Goal: Task Accomplishment & Management: Complete application form

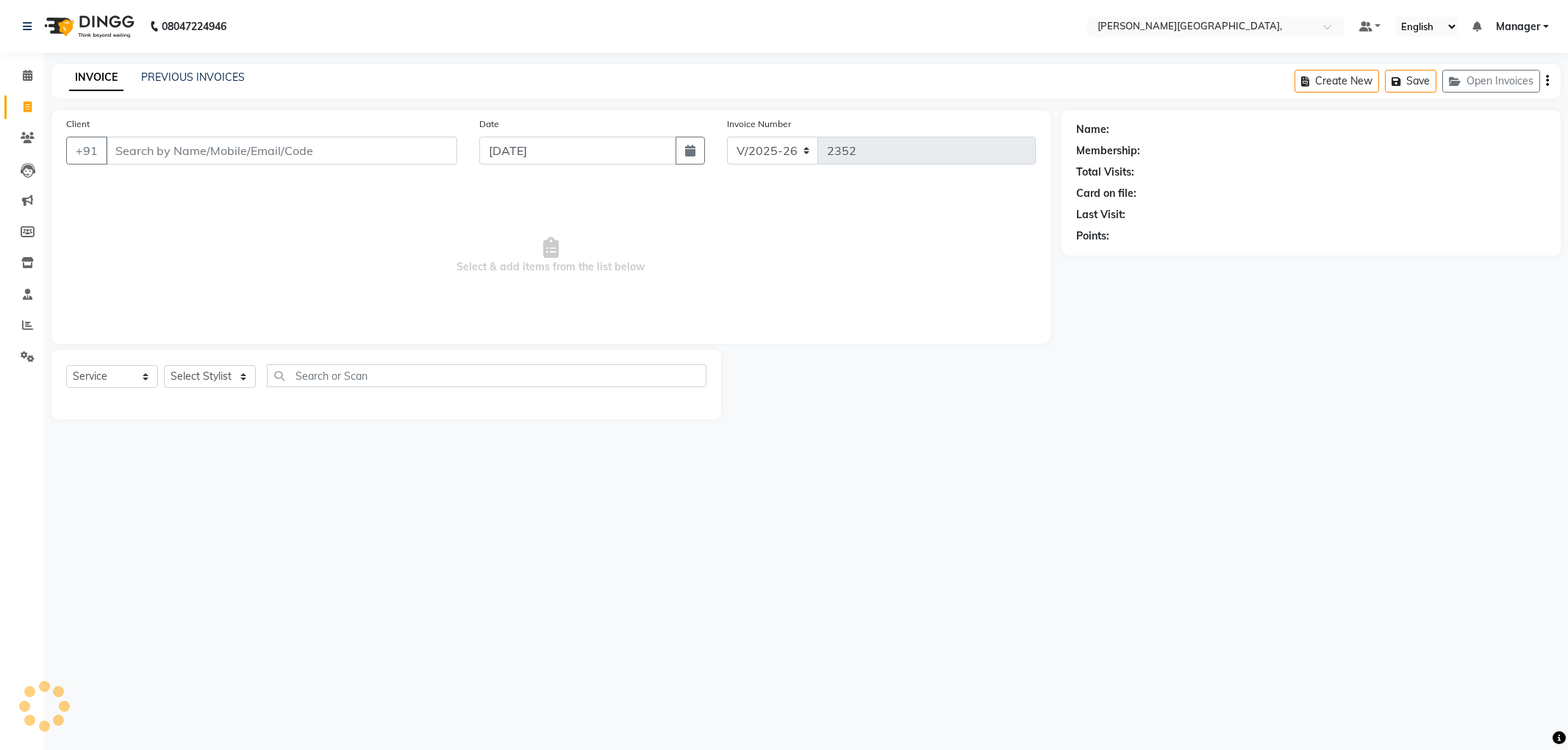
select select "6483"
select select "service"
click at [245, 383] on select "Select Stylist [PERSON_NAME] [PERSON_NAME] gungun nails Manager [PERSON_NAME]" at bounding box center [209, 376] width 92 height 23
select select "49451"
click at [164, 366] on select "Select Stylist [PERSON_NAME] [PERSON_NAME] gungun nails Manager [PERSON_NAME]" at bounding box center [209, 376] width 92 height 23
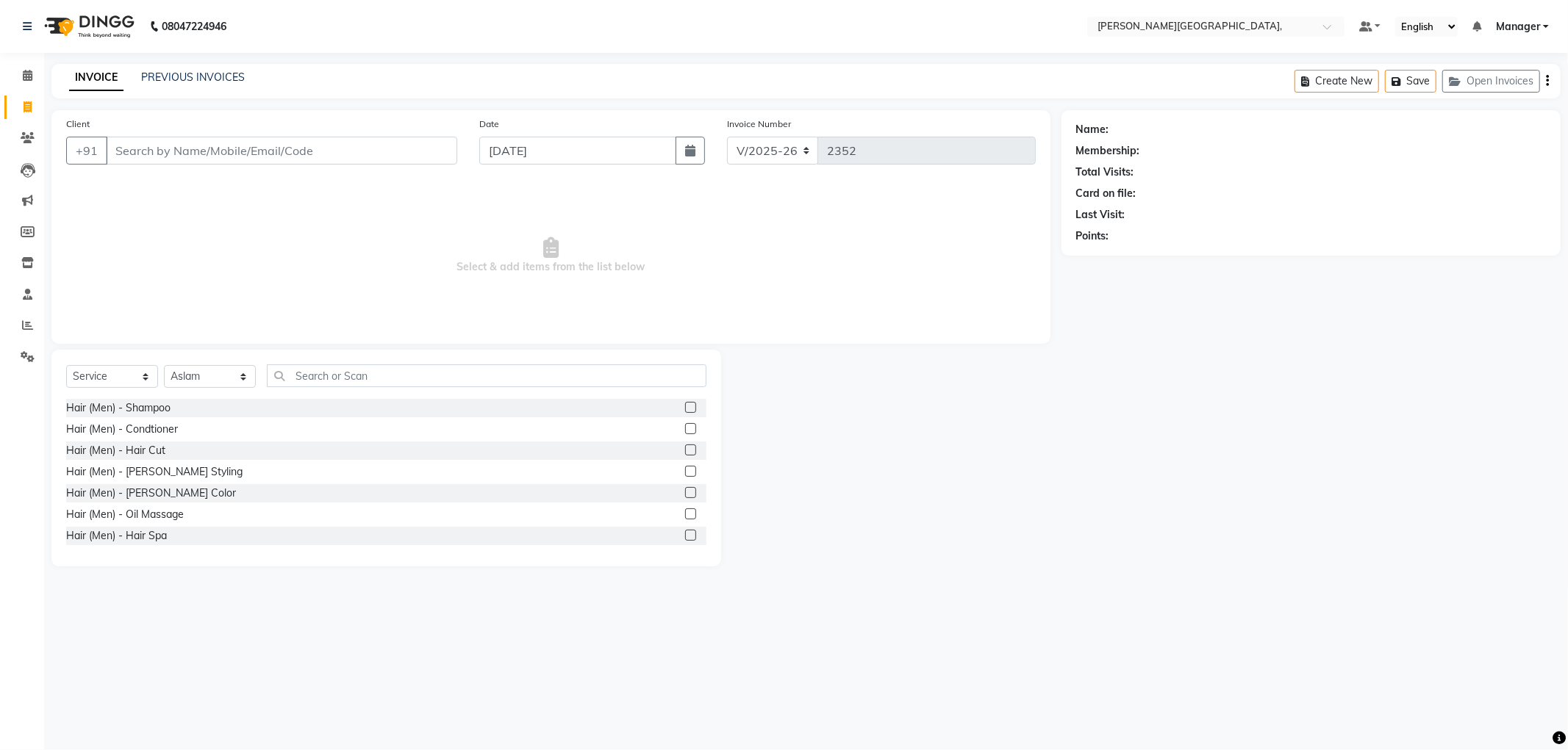
click at [685, 450] on label at bounding box center [690, 450] width 11 height 11
click at [685, 450] on input "checkbox" at bounding box center [690, 450] width 10 height 10
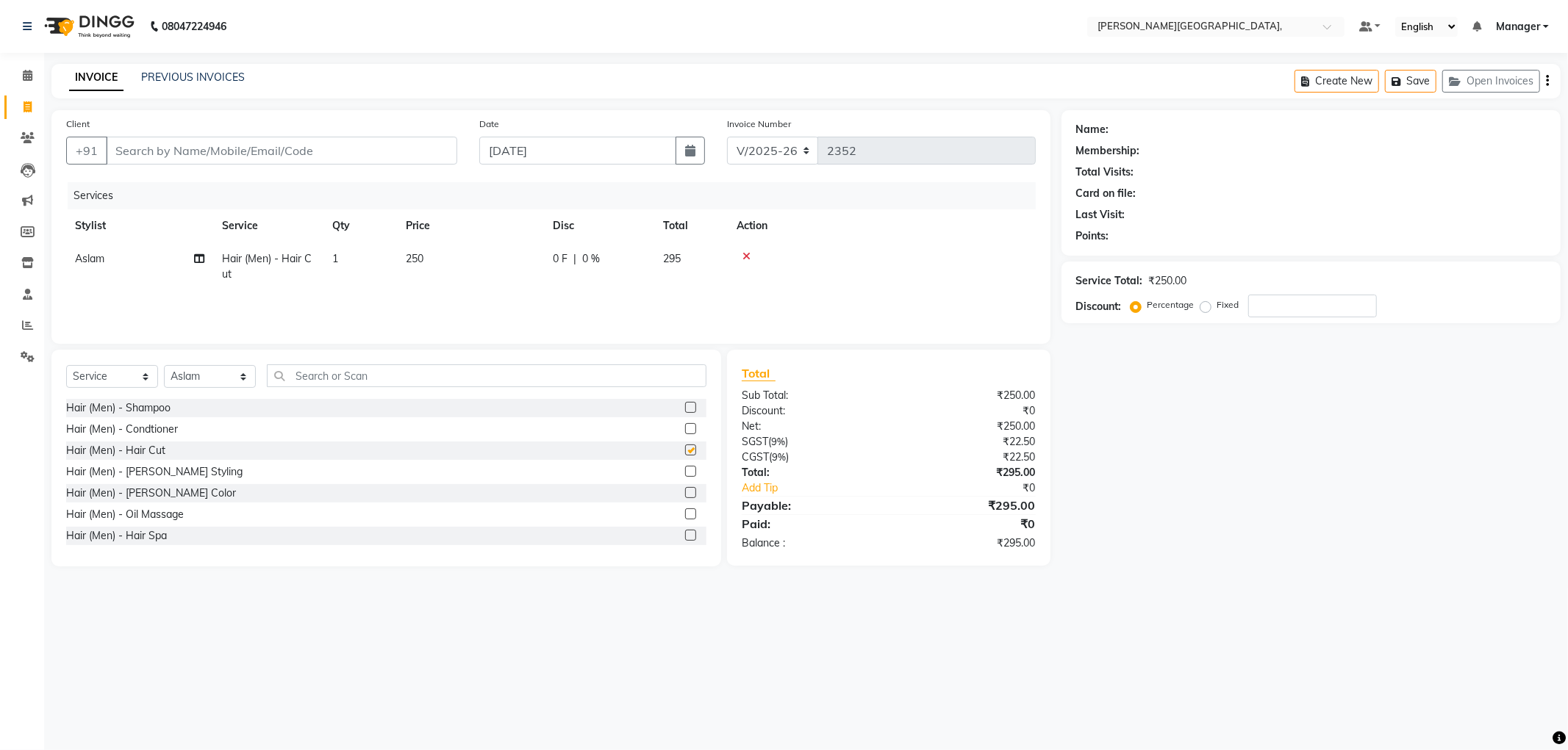
checkbox input "false"
click at [685, 469] on label at bounding box center [690, 471] width 11 height 11
click at [685, 469] on input "checkbox" at bounding box center [690, 472] width 10 height 10
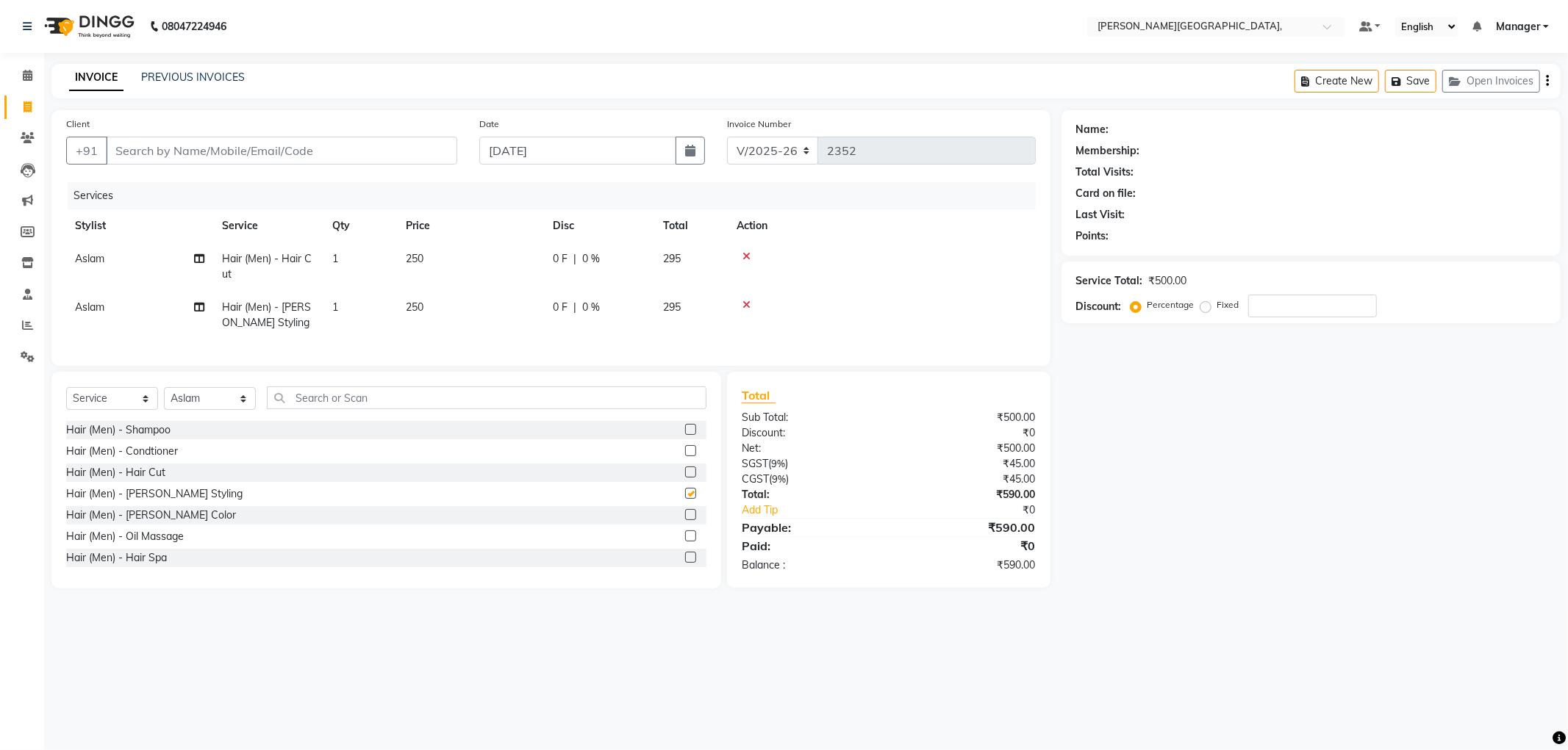
checkbox input "false"
click at [237, 158] on input "Client" at bounding box center [281, 150] width 352 height 28
type input "9"
type input "0"
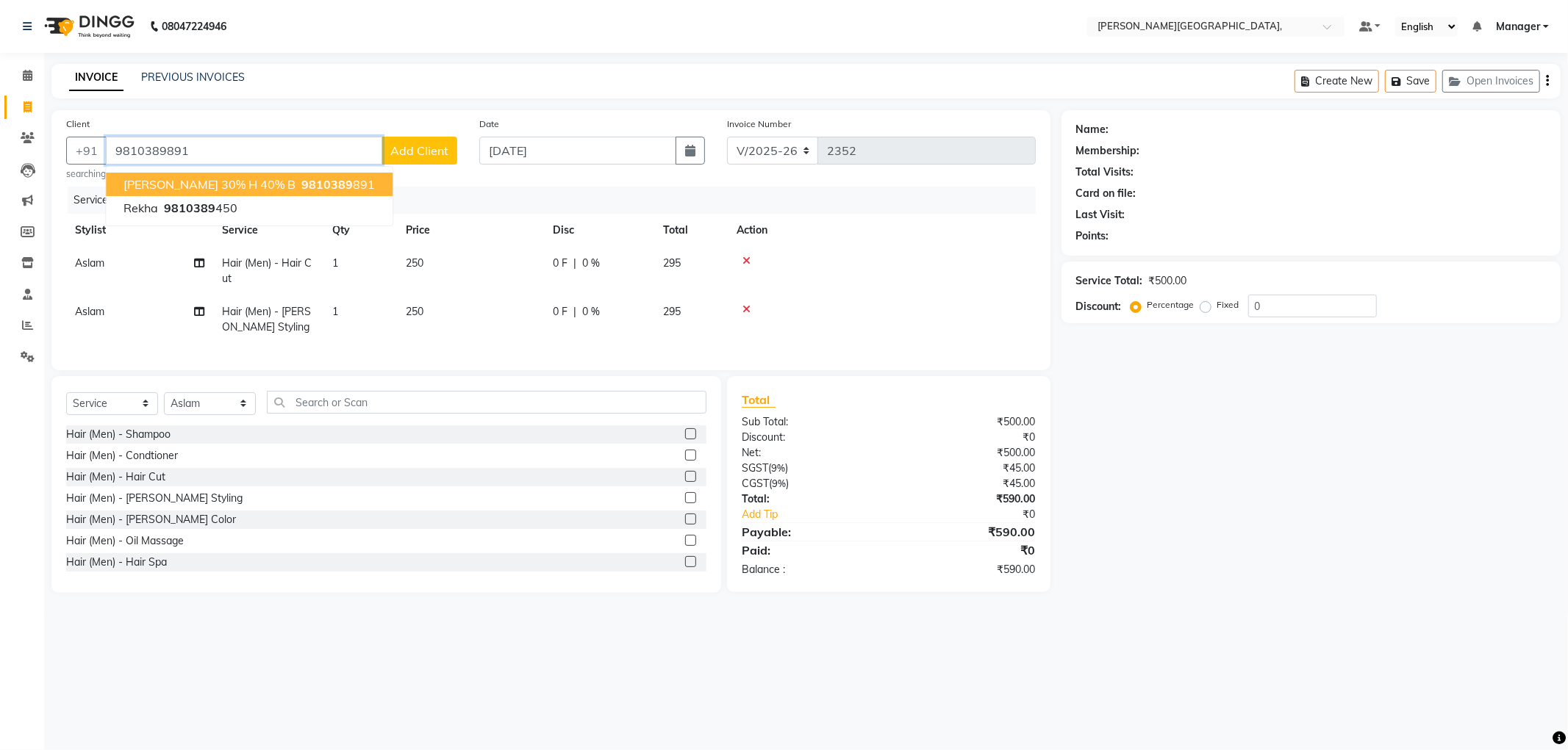
type input "9810389891"
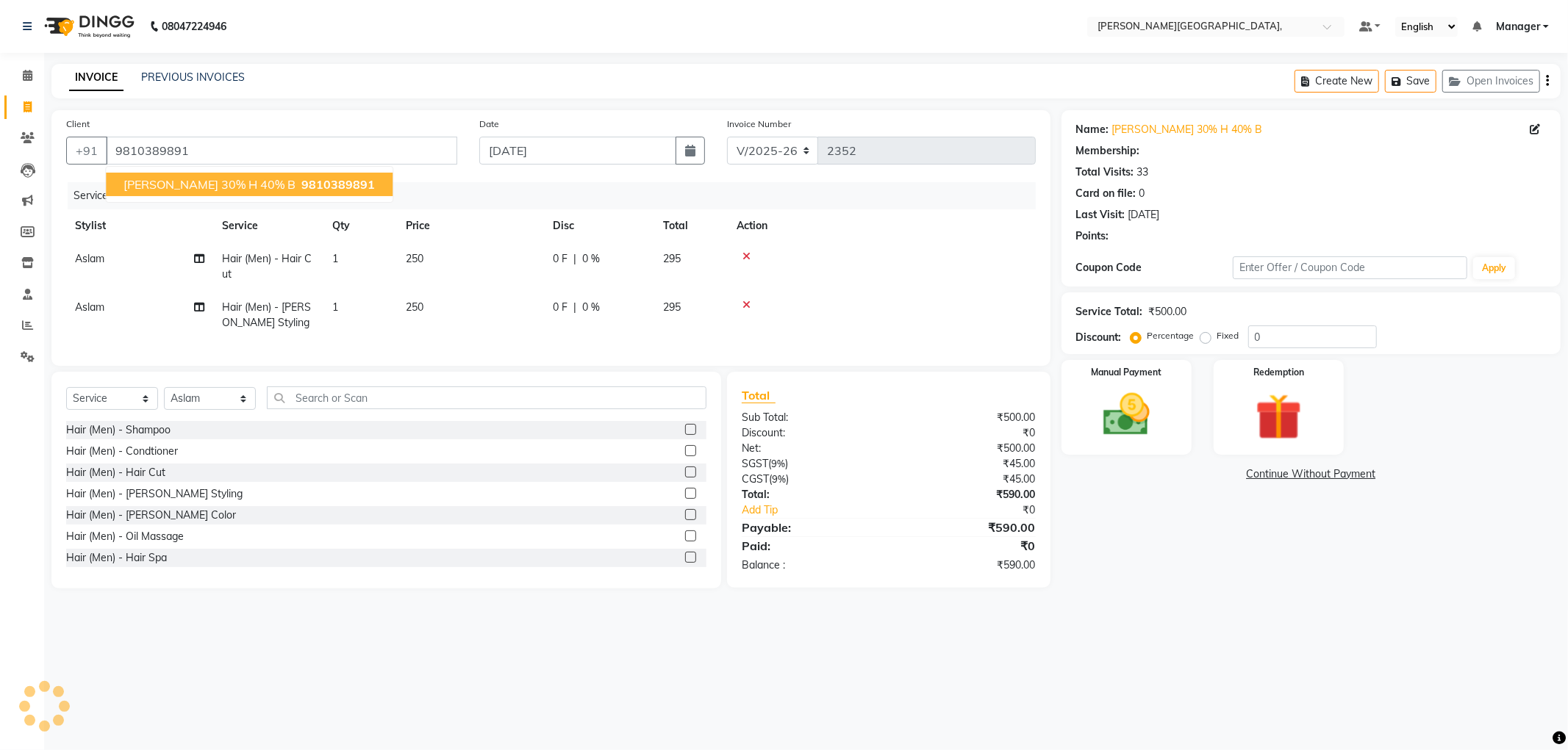
select select "1: Object"
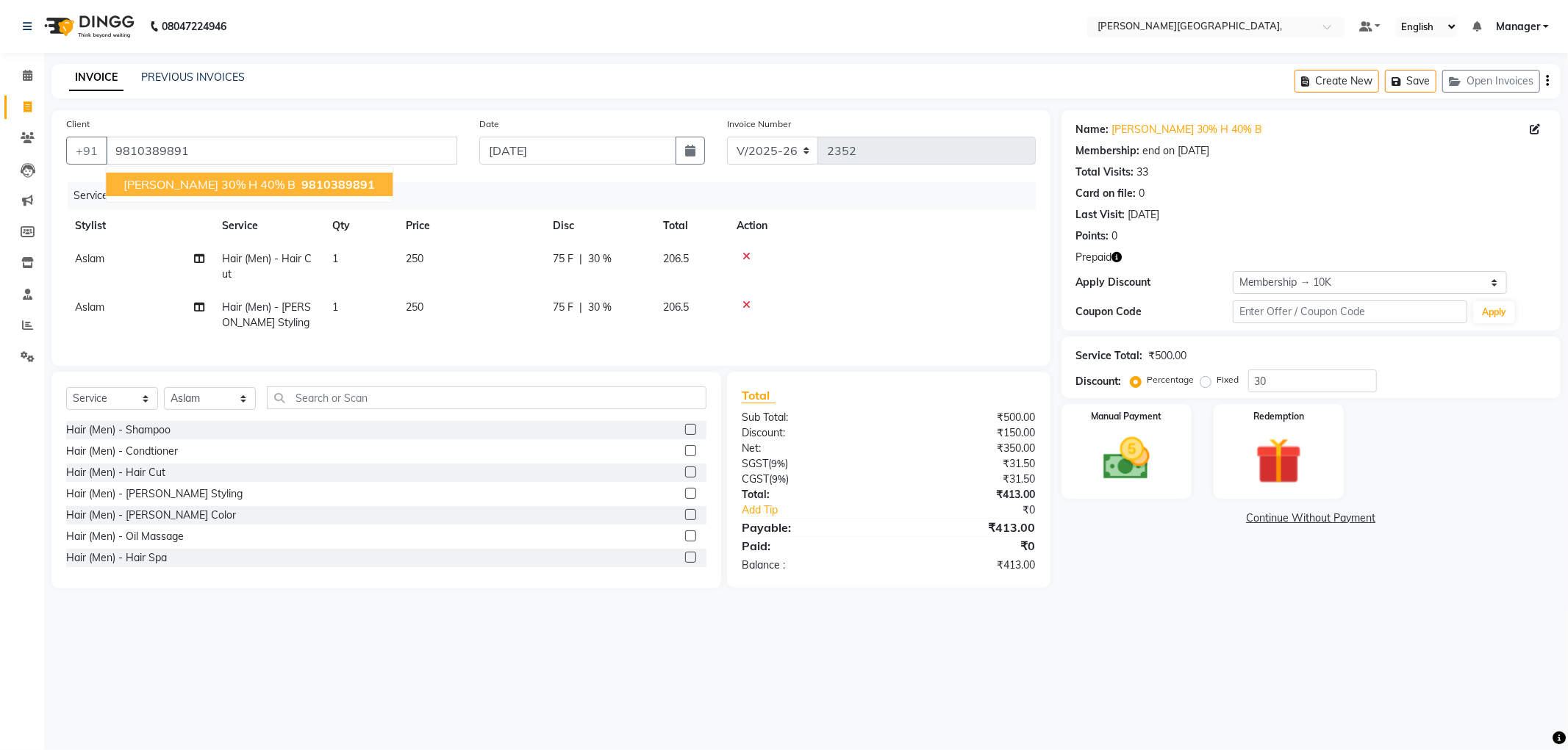
click at [186, 188] on span "[PERSON_NAME] 30% h 40% b" at bounding box center [209, 185] width 172 height 14
type input "0"
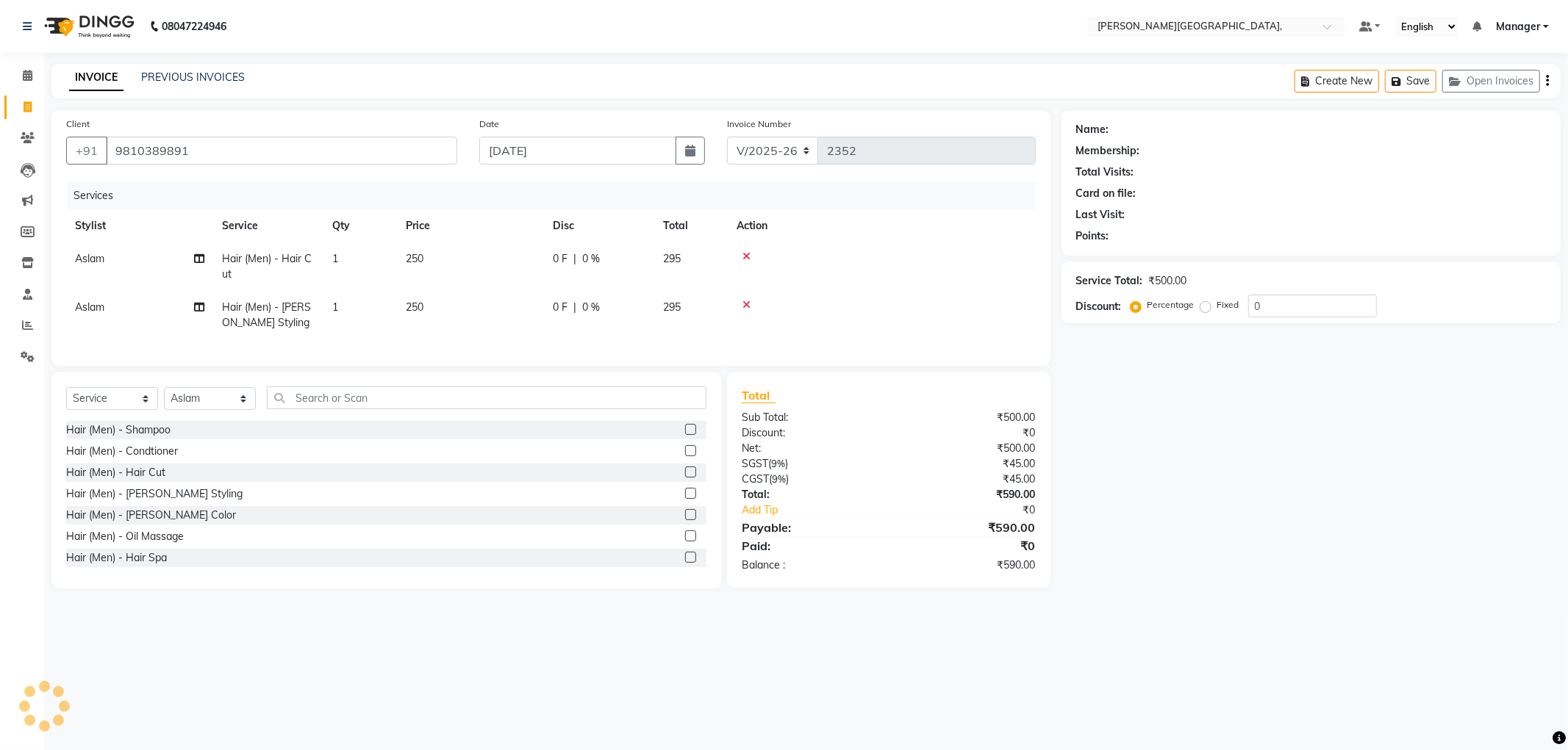
select select "1: Object"
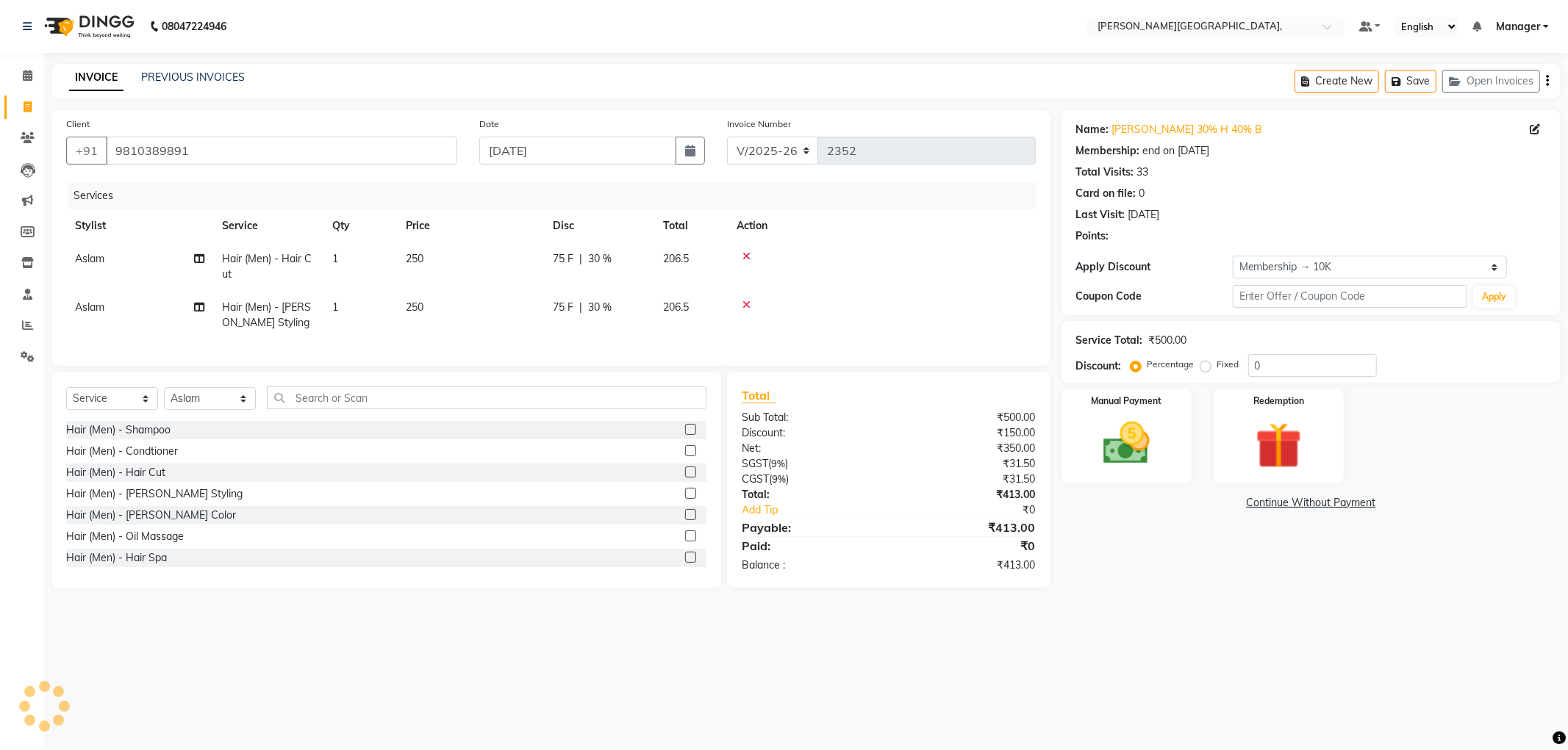
type input "30"
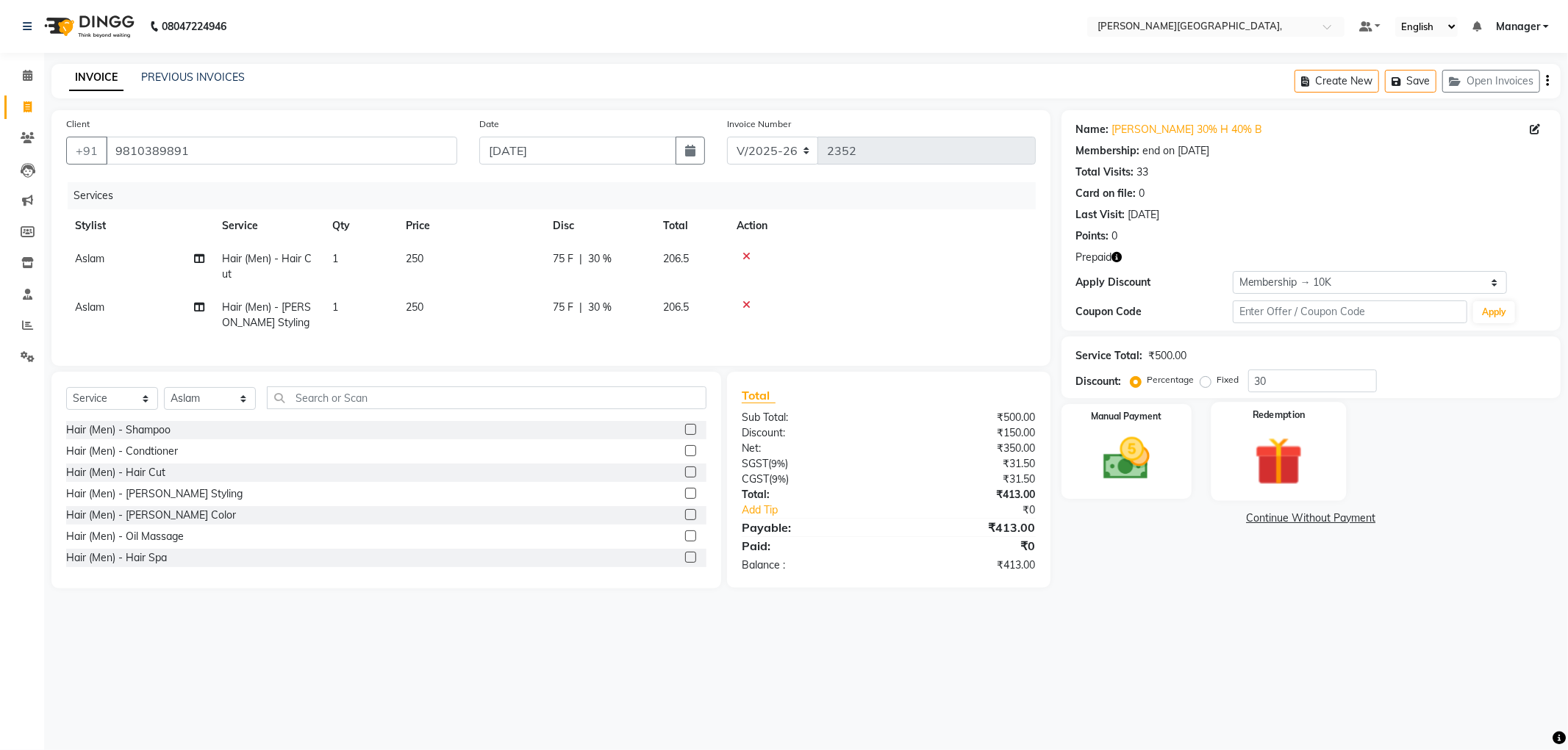
click at [1284, 434] on img at bounding box center [1279, 461] width 78 height 60
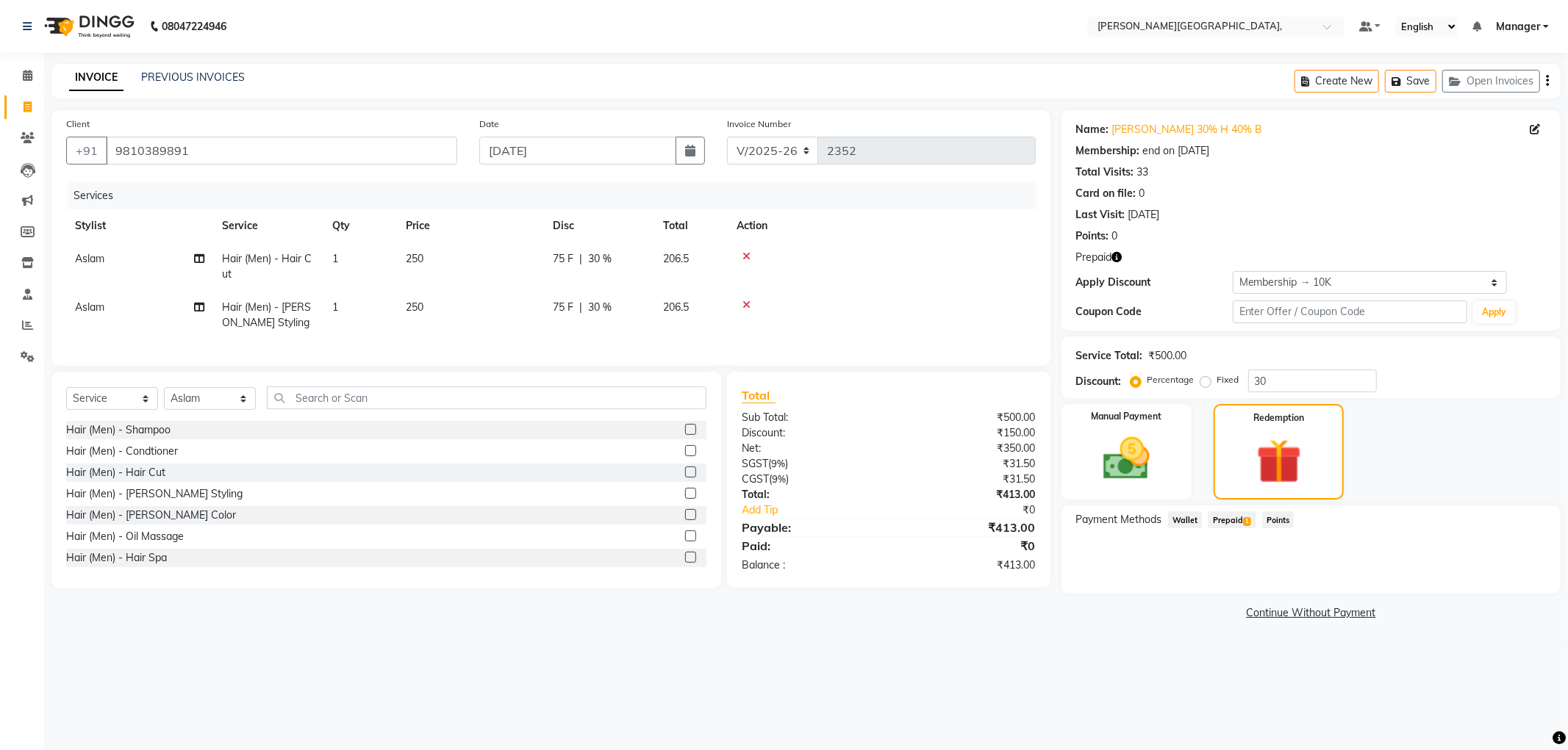
click at [1240, 518] on span "Prepaid 1" at bounding box center [1232, 519] width 48 height 17
click at [1514, 577] on button "Add" at bounding box center [1510, 578] width 54 height 25
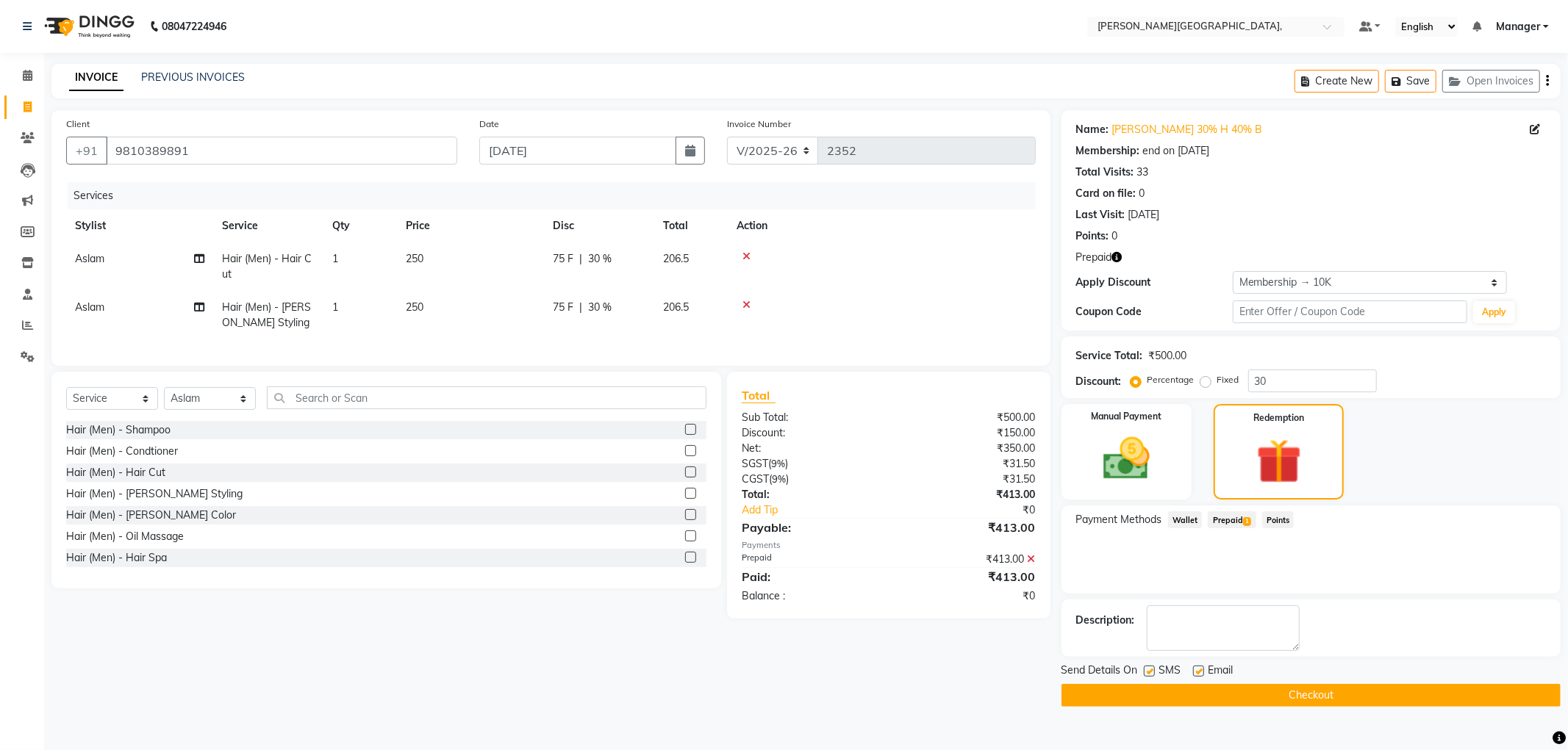
click at [1285, 700] on button "Checkout" at bounding box center [1311, 695] width 499 height 23
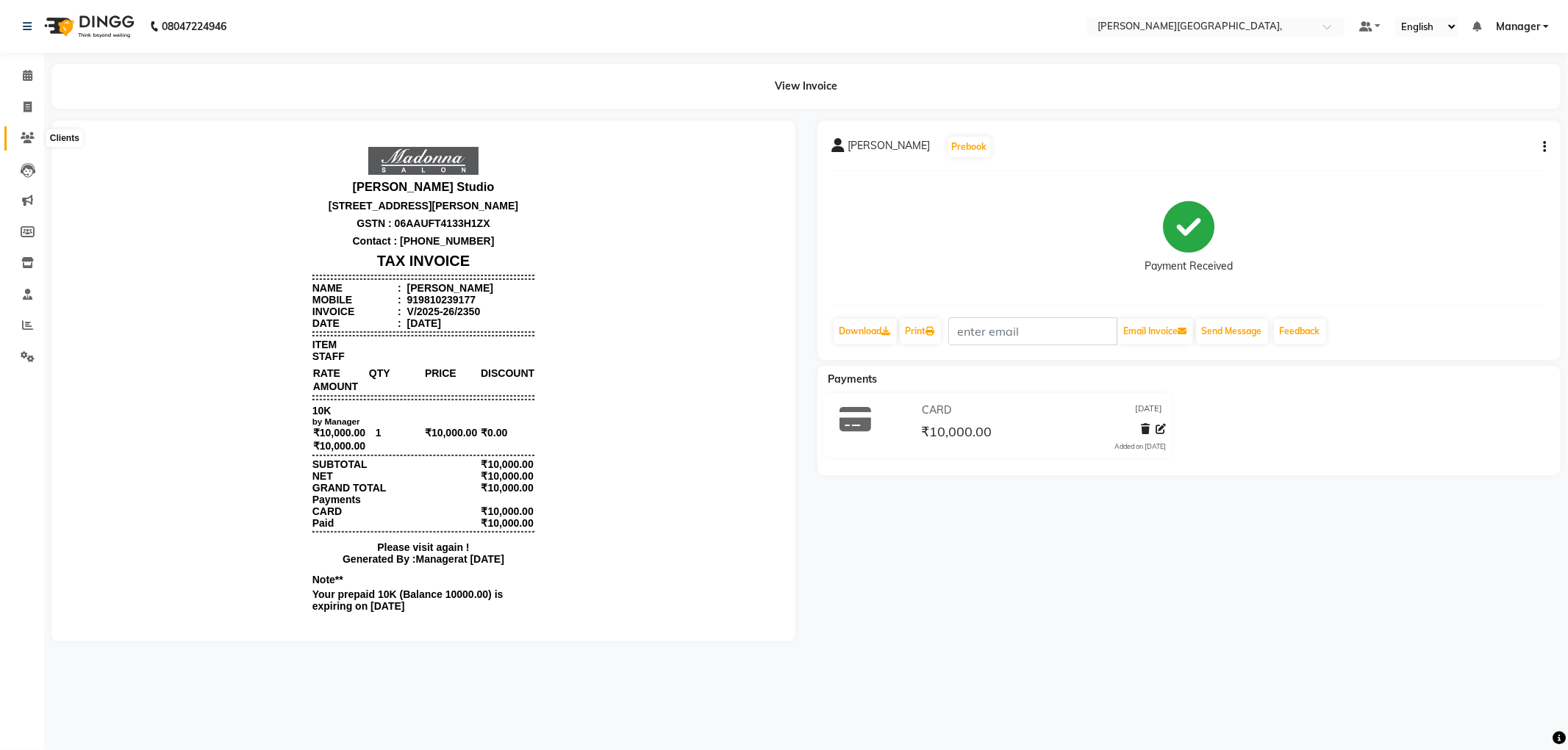
click at [22, 136] on icon at bounding box center [27, 138] width 14 height 11
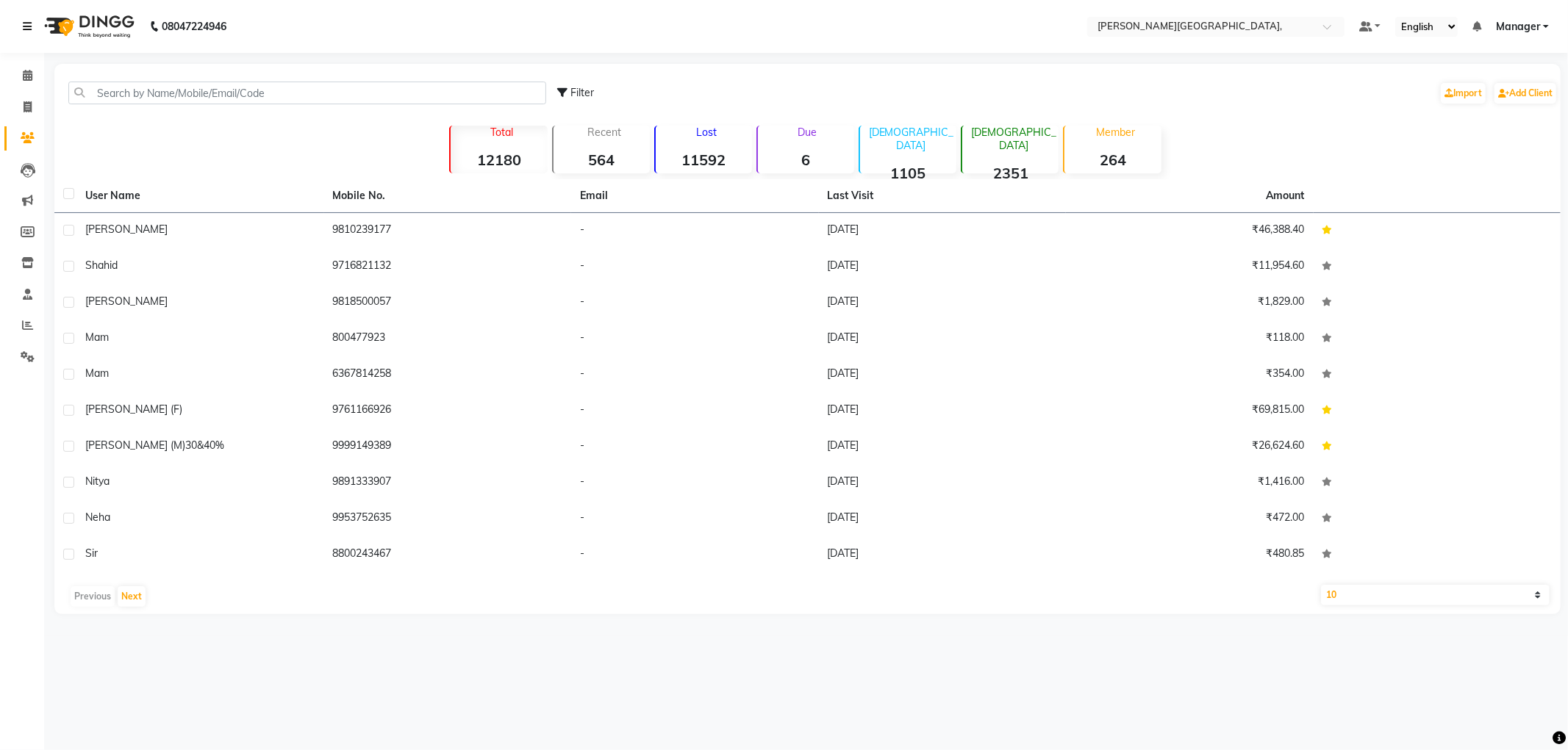
click at [24, 18] on link at bounding box center [30, 26] width 14 height 42
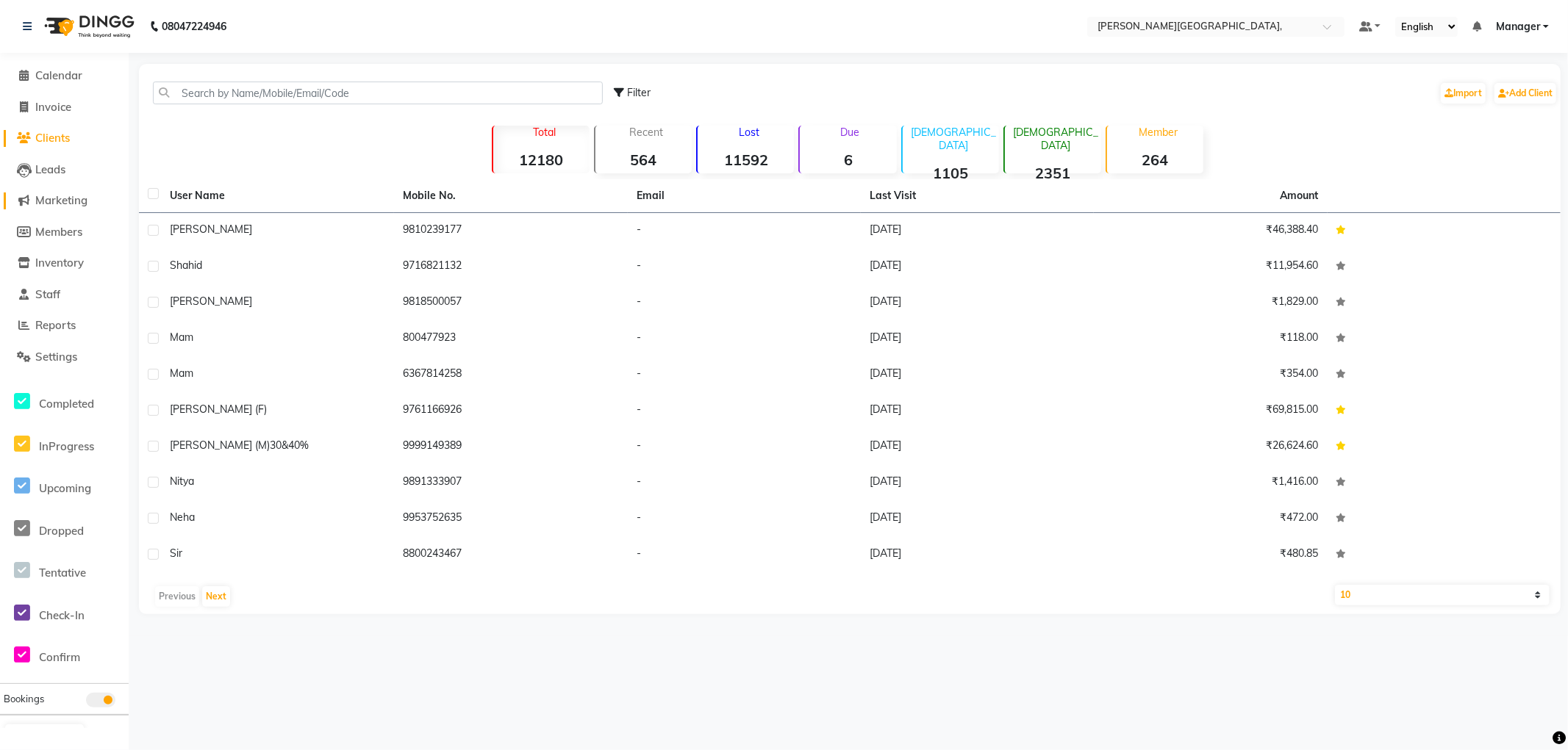
click at [78, 204] on span "Marketing" at bounding box center [61, 200] width 52 height 14
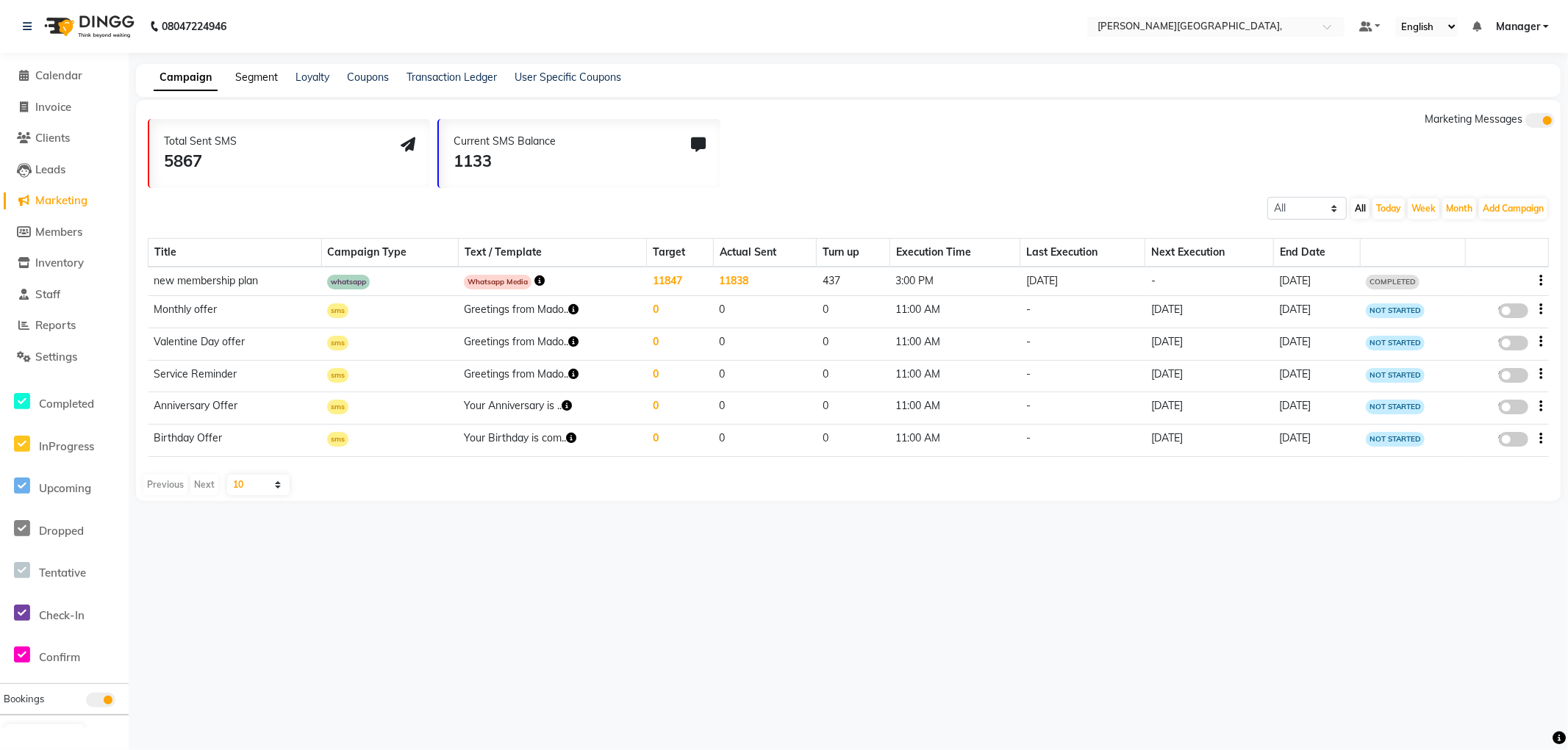
click at [256, 77] on link "Segment" at bounding box center [256, 77] width 42 height 14
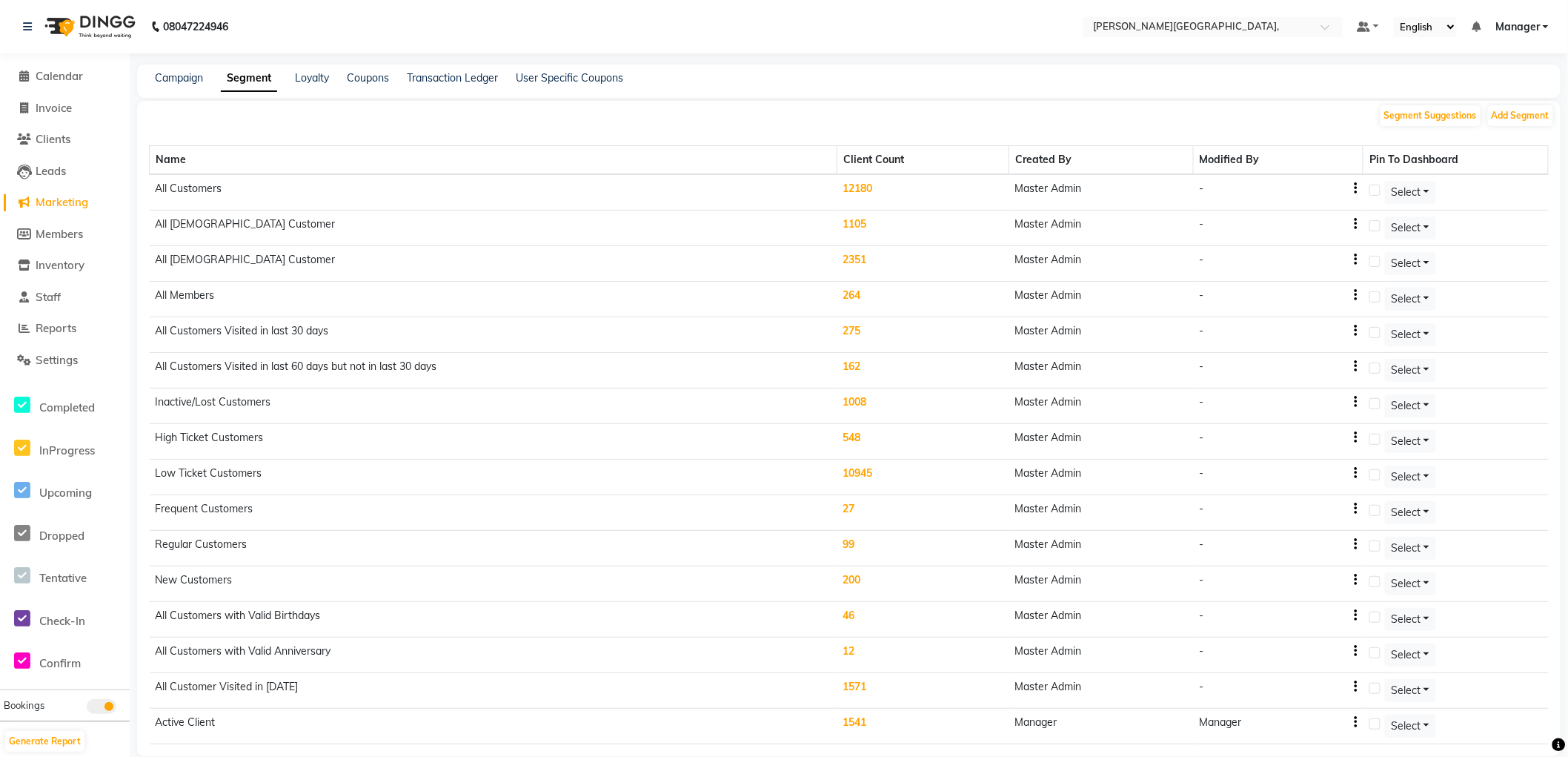
click at [857, 406] on td "1008" at bounding box center [923, 406] width 172 height 35
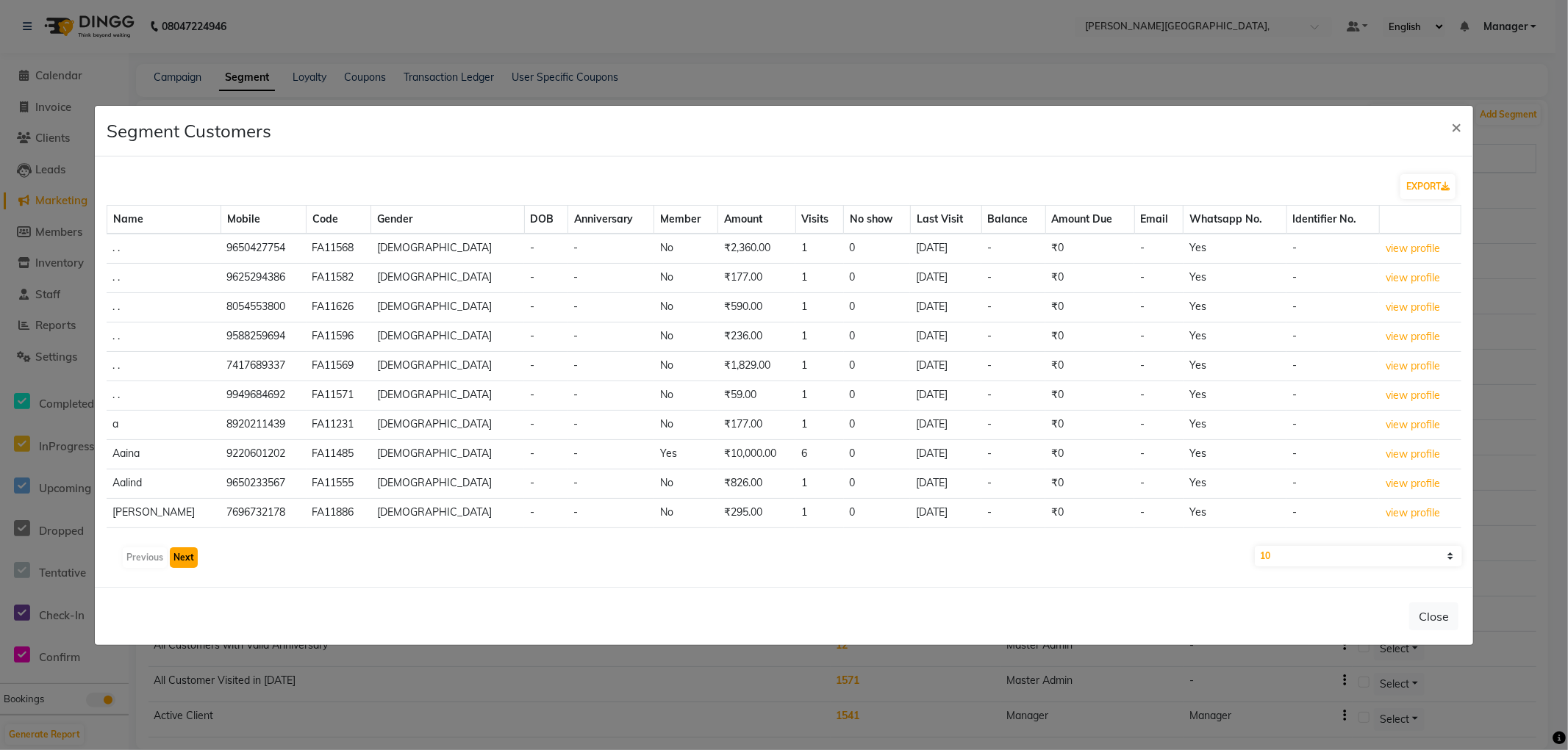
click at [179, 563] on button "Next" at bounding box center [183, 558] width 28 height 21
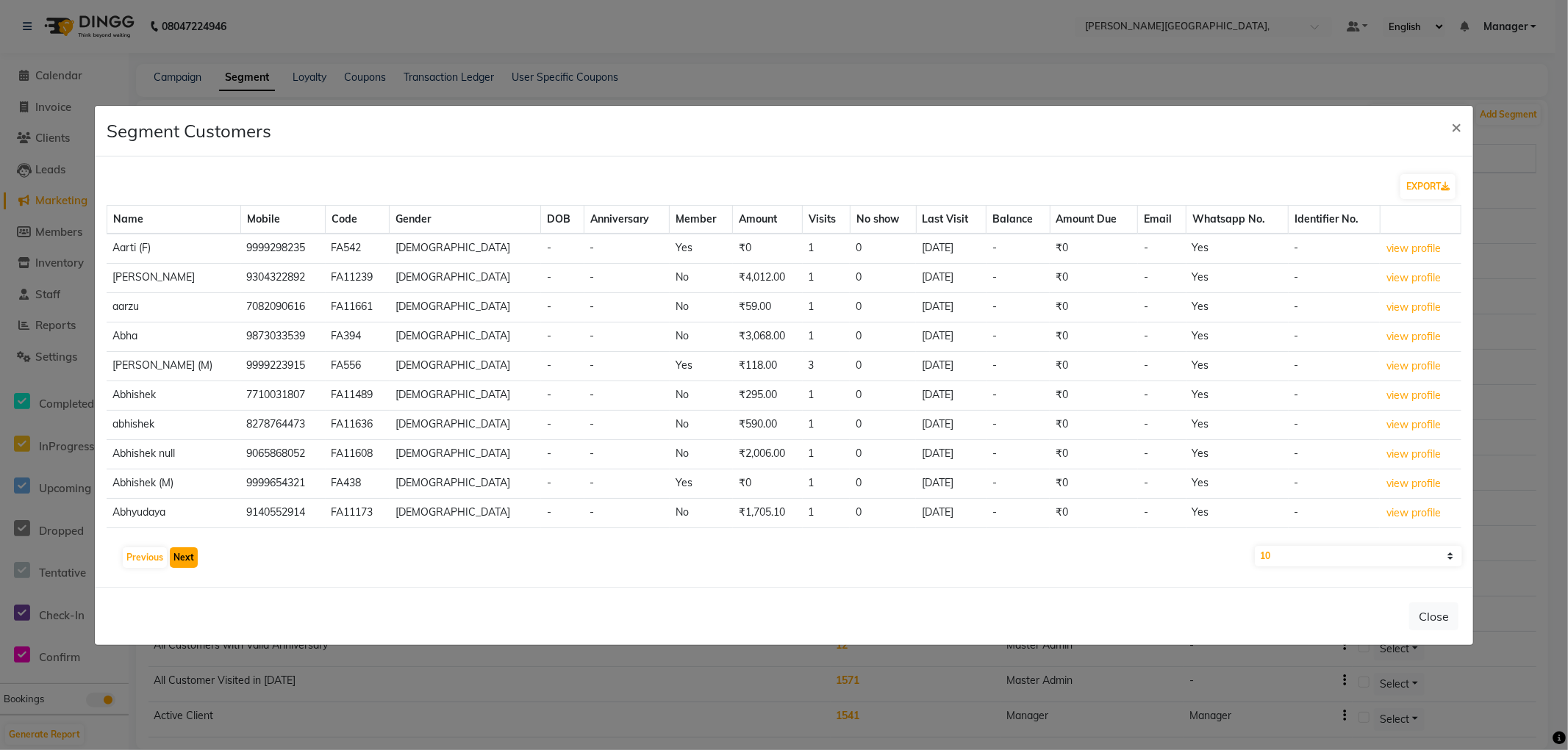
click at [179, 563] on button "Next" at bounding box center [183, 558] width 28 height 21
click at [180, 559] on button "Next" at bounding box center [183, 558] width 28 height 21
click at [179, 560] on button "Next" at bounding box center [183, 558] width 28 height 21
click at [184, 566] on button "Next" at bounding box center [183, 558] width 28 height 21
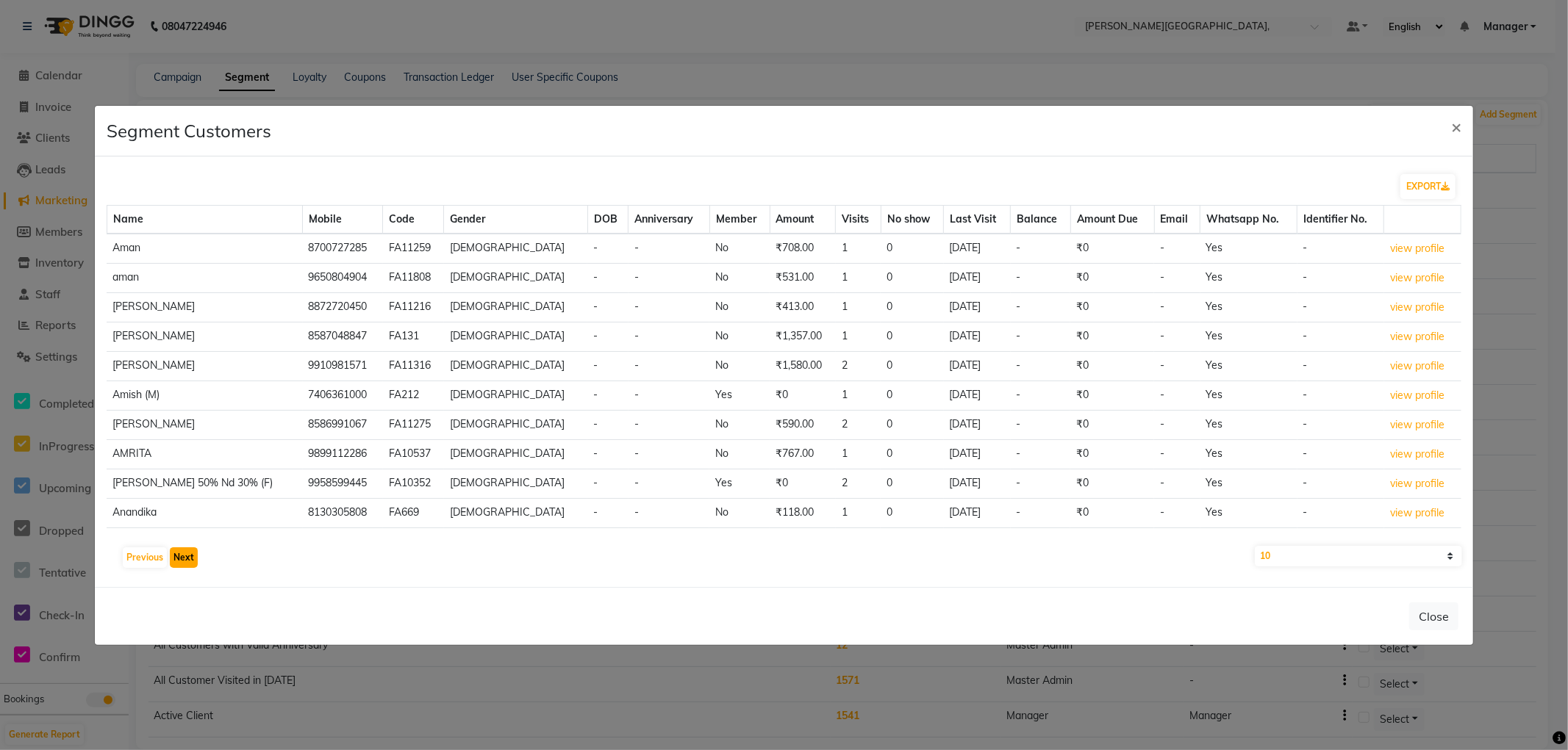
click at [182, 568] on button "Next" at bounding box center [183, 558] width 28 height 21
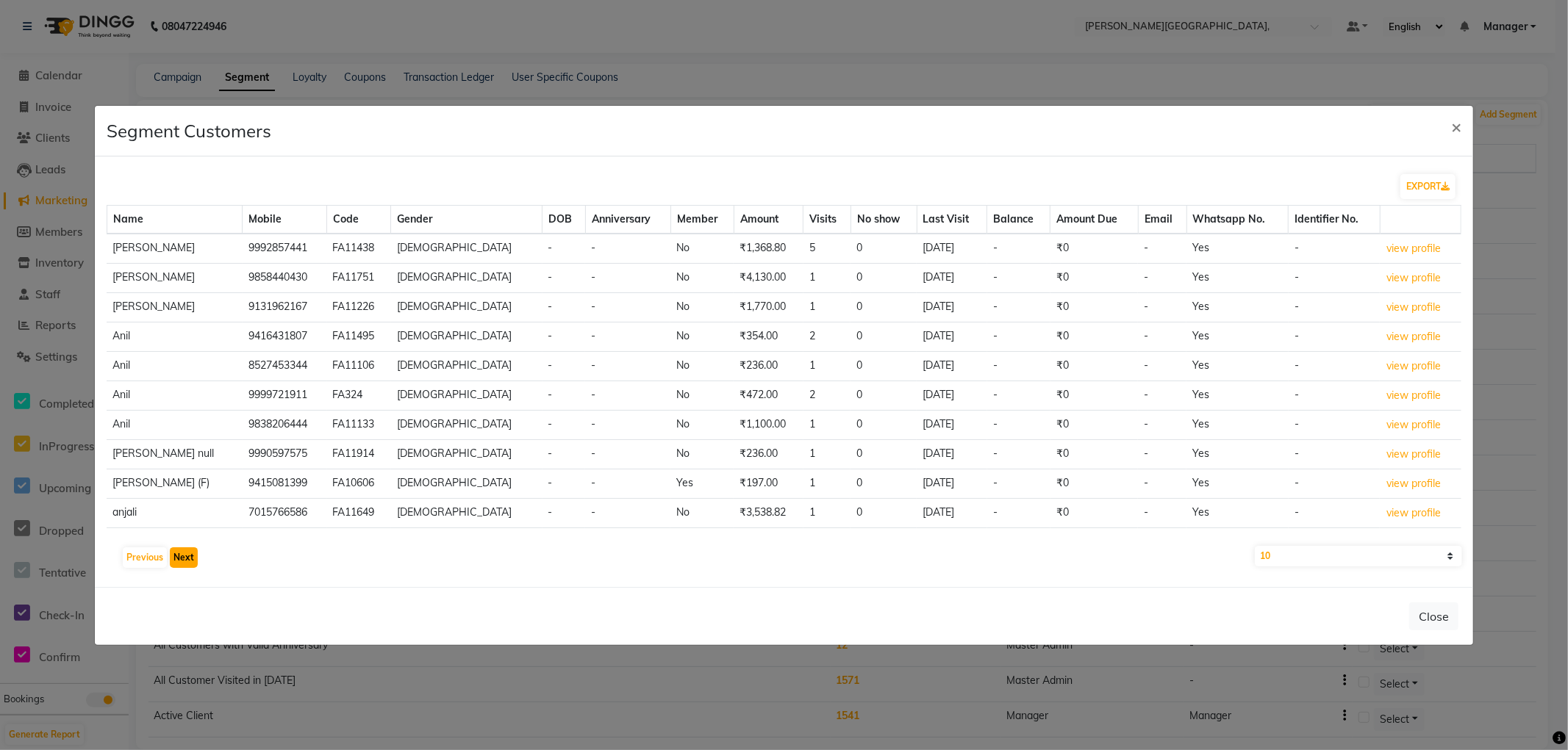
click at [182, 568] on button "Next" at bounding box center [183, 558] width 28 height 21
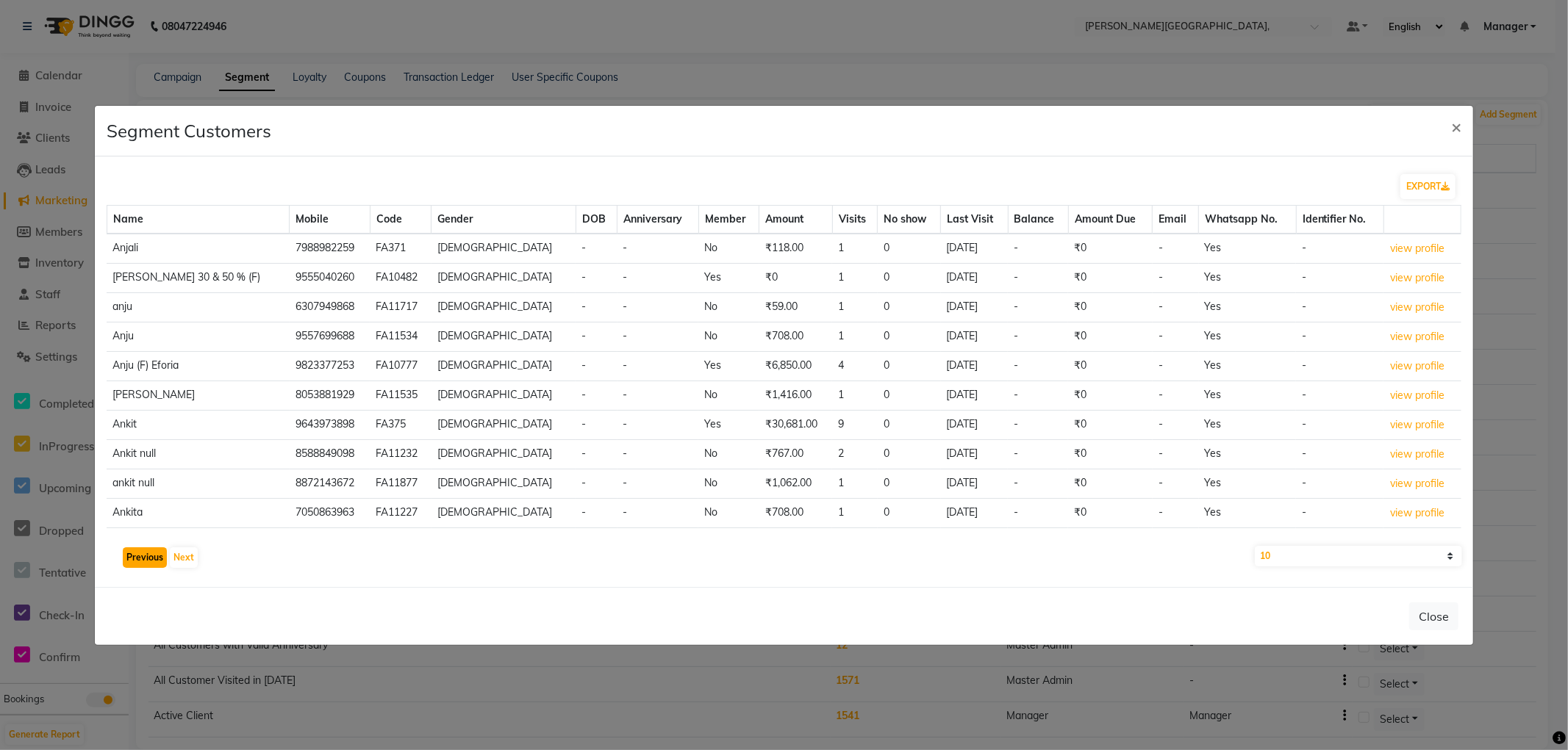
click at [141, 558] on button "Previous" at bounding box center [145, 558] width 44 height 21
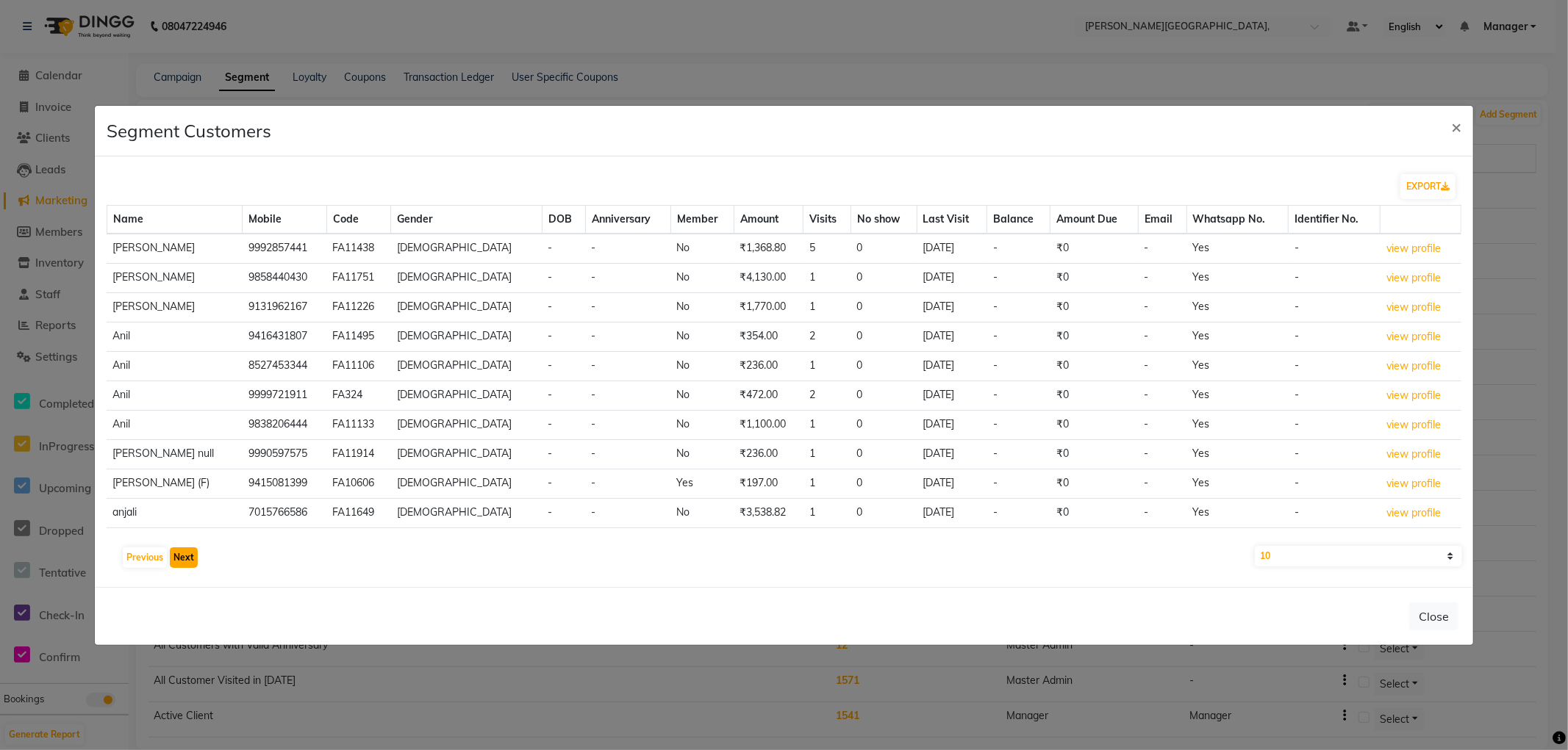
click at [175, 562] on button "Next" at bounding box center [183, 558] width 28 height 21
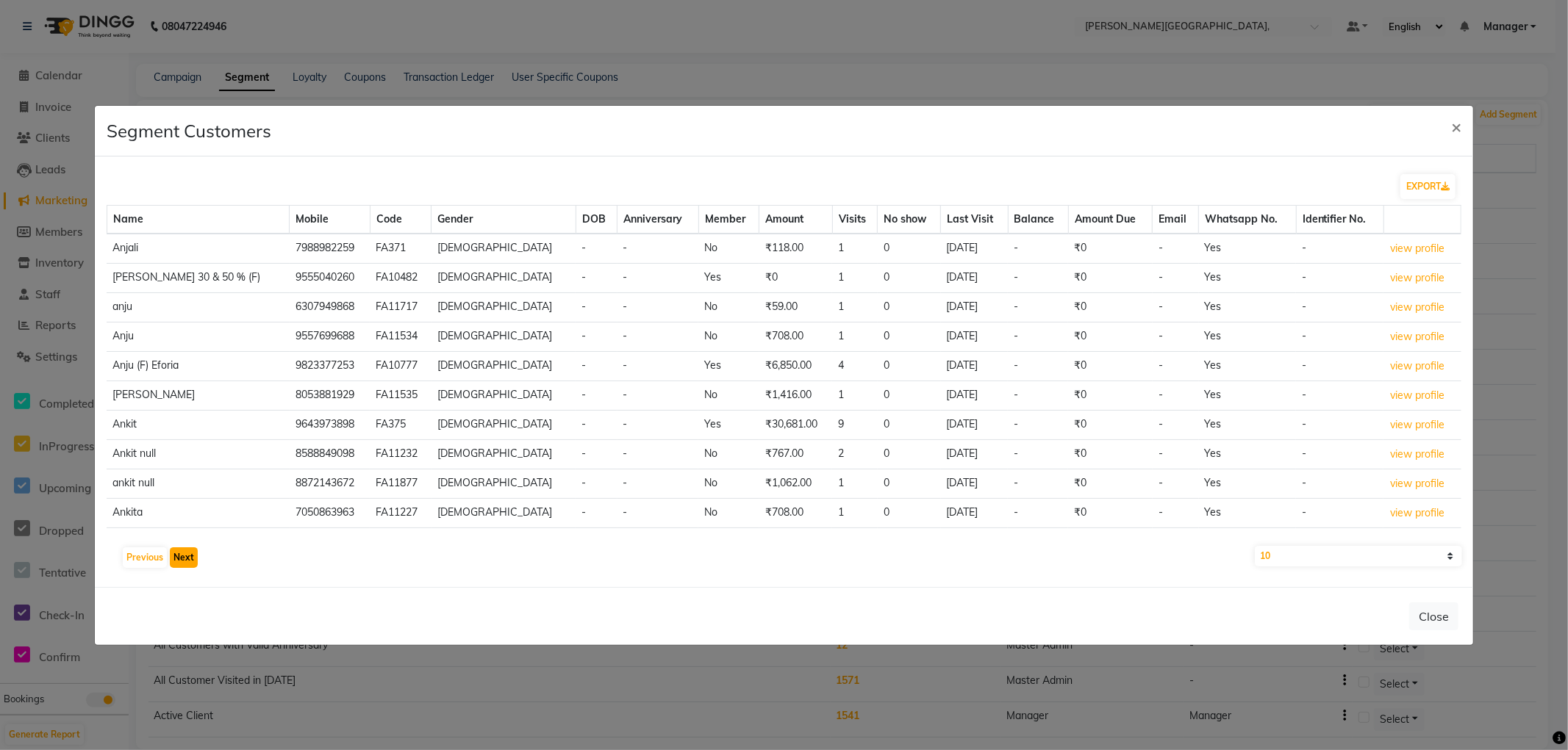
click at [177, 560] on button "Next" at bounding box center [183, 558] width 28 height 21
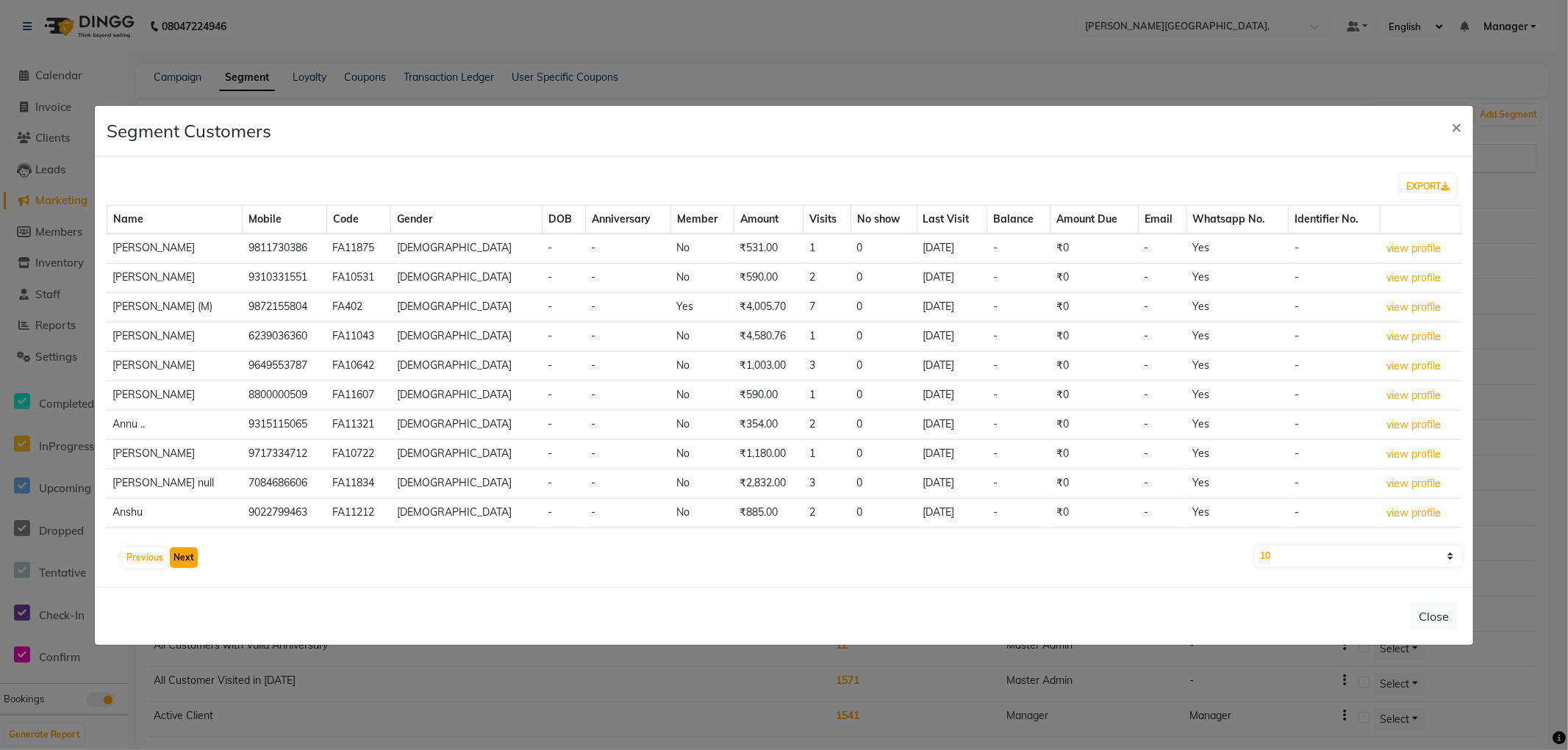
click at [177, 560] on button "Next" at bounding box center [183, 558] width 28 height 21
click at [179, 558] on button "Next" at bounding box center [183, 558] width 28 height 21
